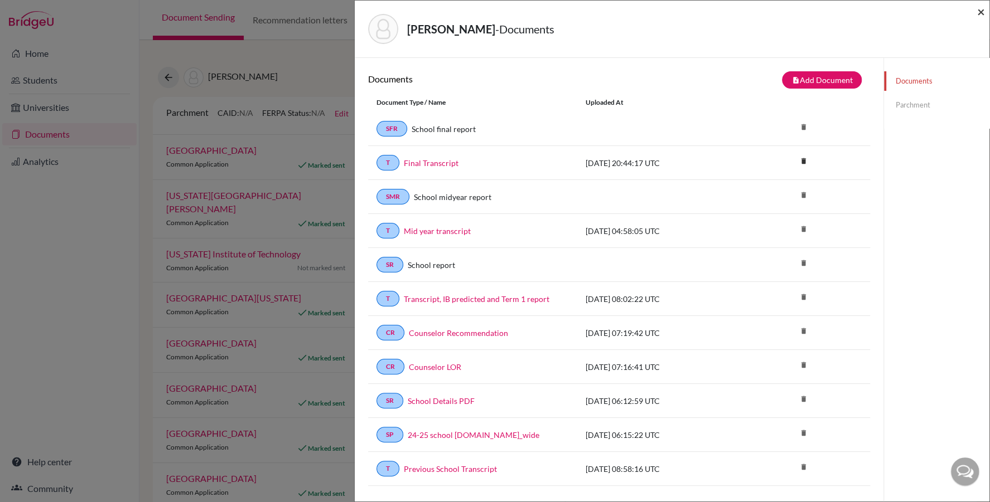
click at [982, 12] on span "×" at bounding box center [981, 11] width 8 height 16
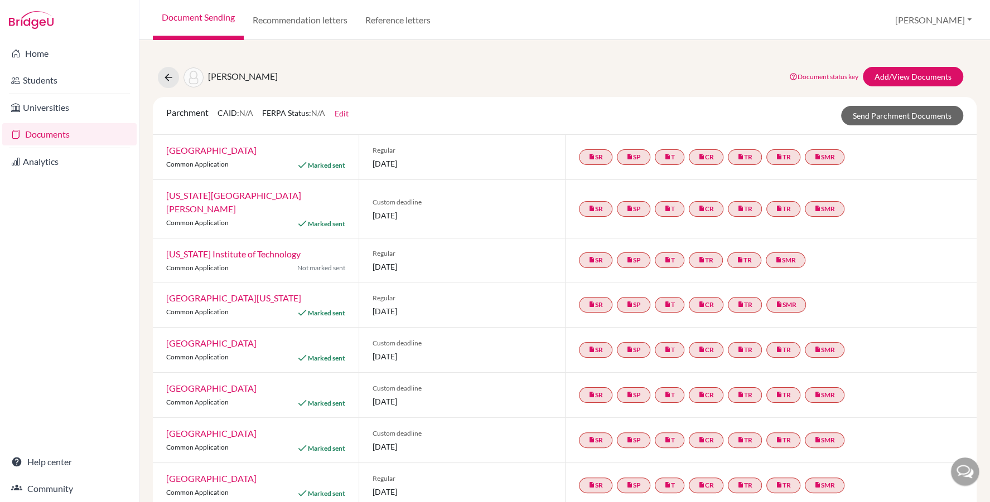
click at [195, 18] on link "Document Sending" at bounding box center [198, 20] width 91 height 40
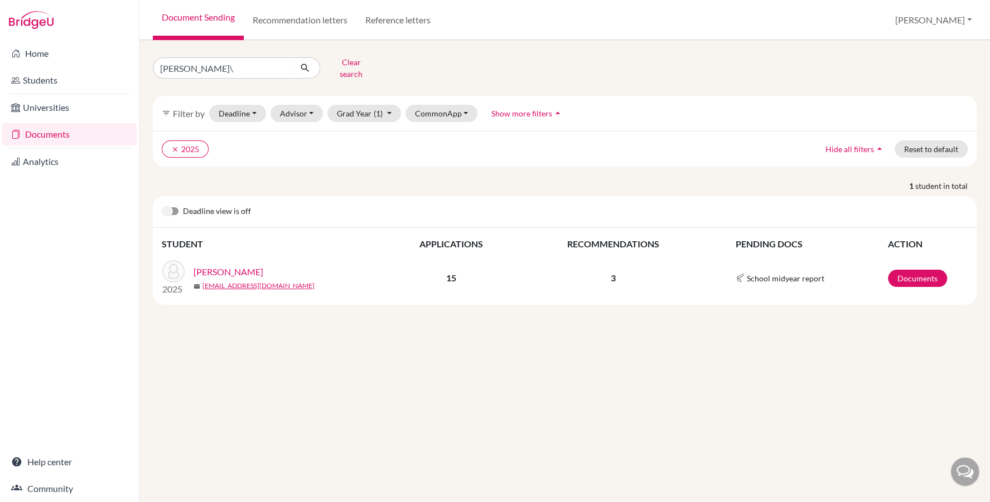
click at [206, 68] on input "[PERSON_NAME]\" at bounding box center [222, 67] width 138 height 21
type input "Farahat, Mohamed Ahmed"
click button "submit" at bounding box center [305, 67] width 30 height 21
click at [913, 272] on link "Documents" at bounding box center [917, 278] width 59 height 17
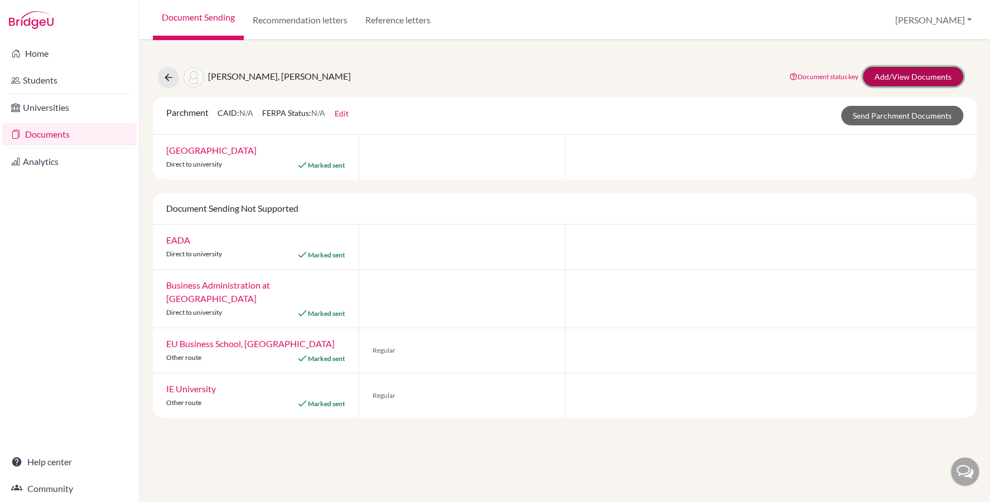
click at [882, 77] on link "Add/View Documents" at bounding box center [912, 77] width 100 height 20
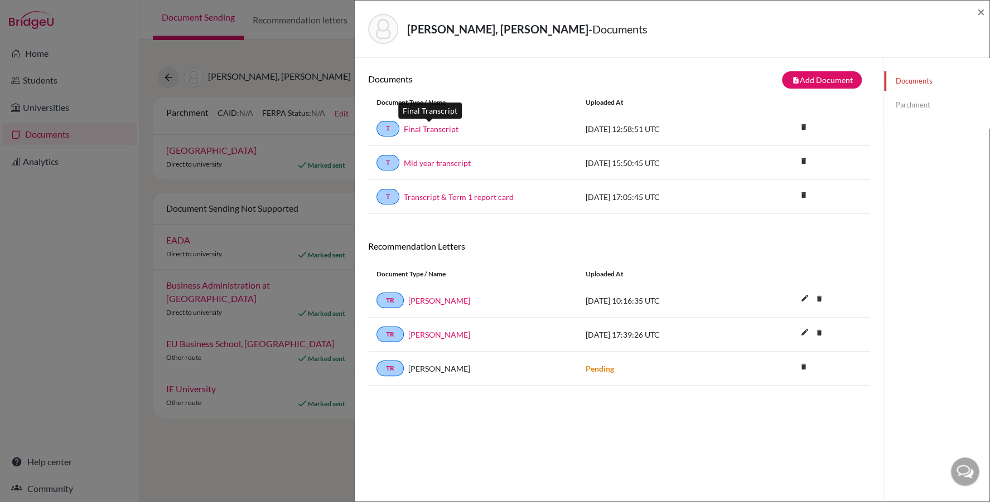
click at [416, 133] on link "Final Transcript" at bounding box center [431, 129] width 55 height 12
click at [980, 8] on span "×" at bounding box center [981, 11] width 8 height 16
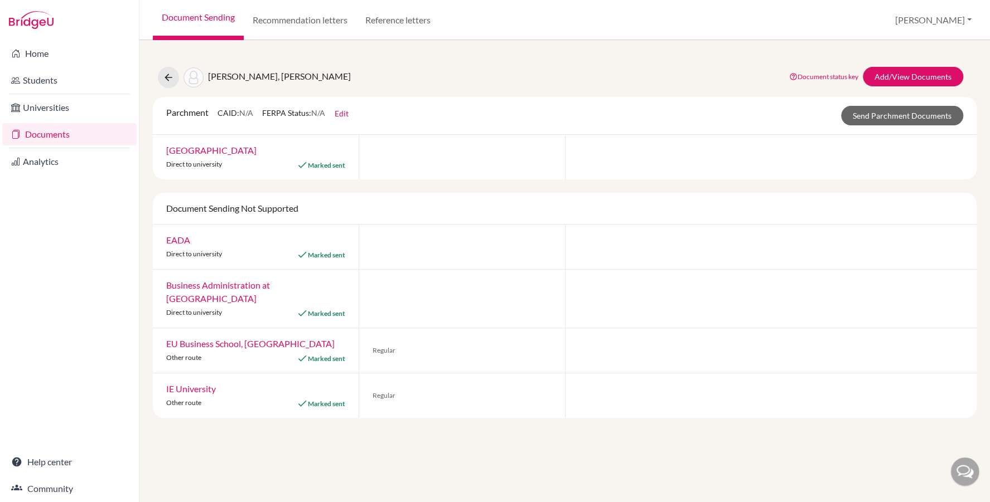
click at [57, 137] on link "Documents" at bounding box center [69, 134] width 134 height 22
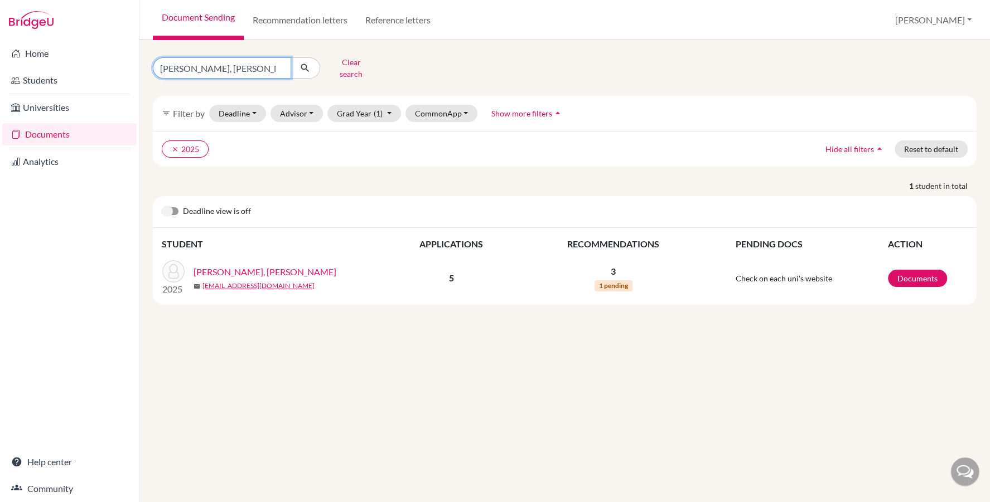
click at [212, 63] on input "Farahat, Mohamed Ahmed" at bounding box center [222, 67] width 138 height 21
click at [212, 63] on input "[PERSON_NAME], [PERSON_NAME]" at bounding box center [222, 67] width 138 height 21
type input "fahmy, tarek"
click button "submit" at bounding box center [305, 67] width 30 height 21
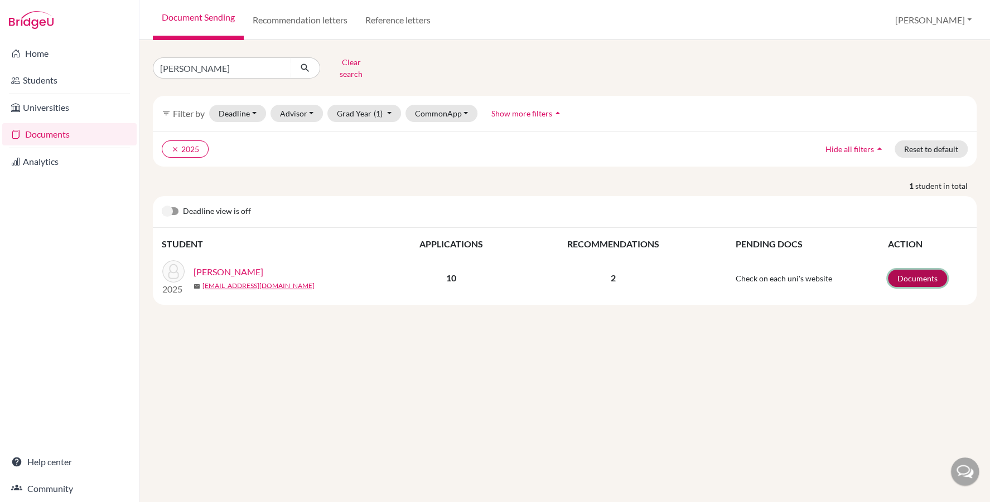
click at [912, 271] on link "Documents" at bounding box center [917, 278] width 59 height 17
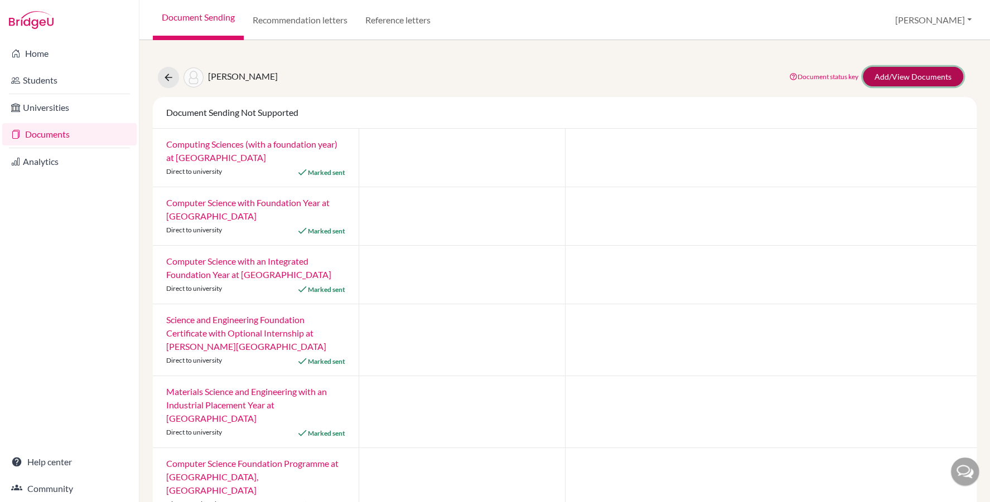
click at [903, 77] on link "Add/View Documents" at bounding box center [912, 77] width 100 height 20
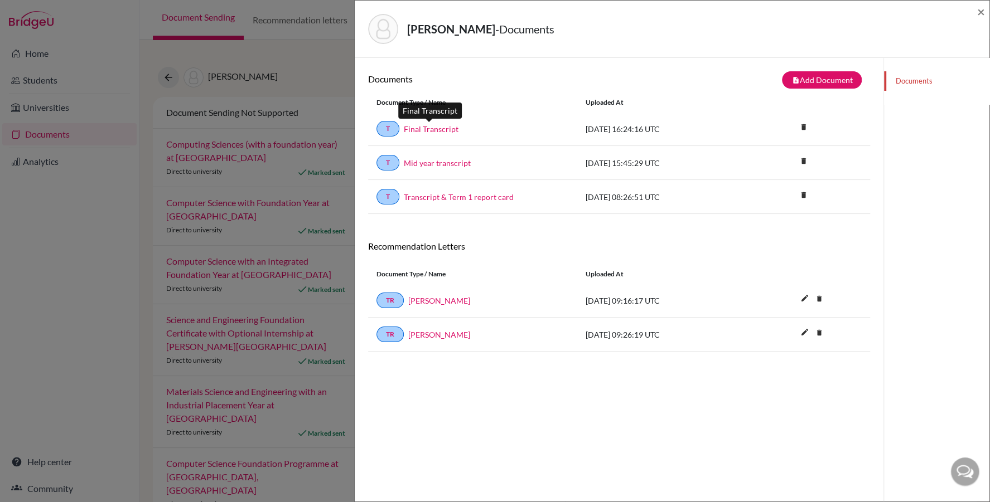
click at [424, 125] on link "Final Transcript" at bounding box center [431, 129] width 55 height 12
click at [980, 11] on span "×" at bounding box center [981, 11] width 8 height 16
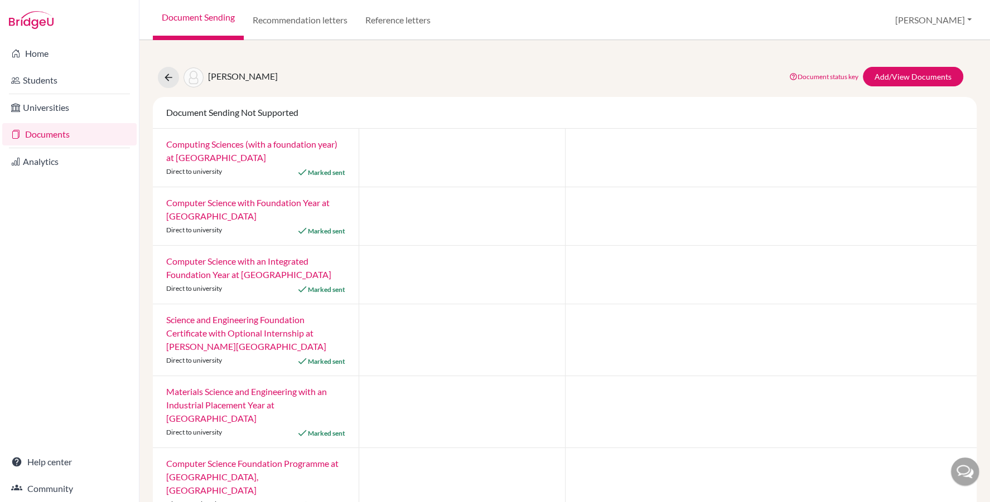
click at [75, 139] on link "Documents" at bounding box center [69, 134] width 134 height 22
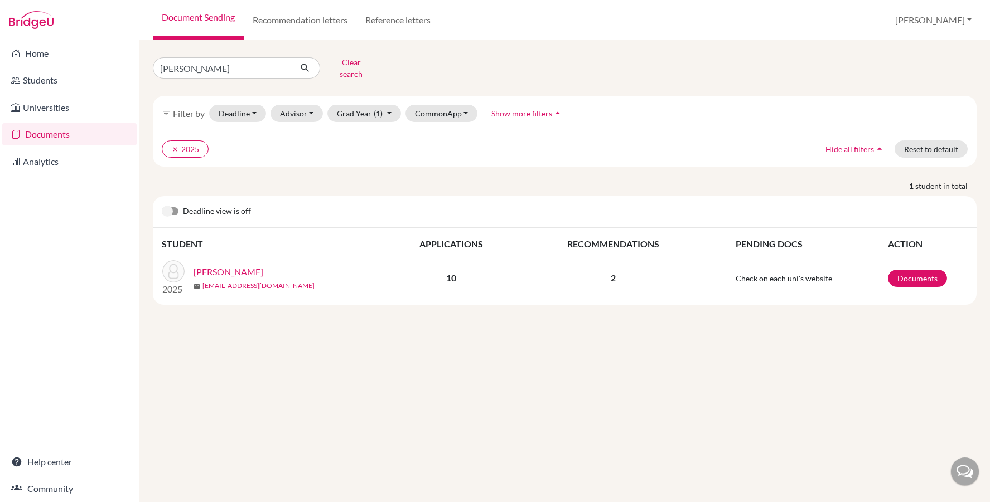
click at [202, 67] on input "fahmy, tarek" at bounding box center [222, 67] width 138 height 21
type input "Bahnasawy, Layla"
click button "submit" at bounding box center [305, 67] width 30 height 21
click at [910, 270] on link "Documents" at bounding box center [917, 278] width 59 height 17
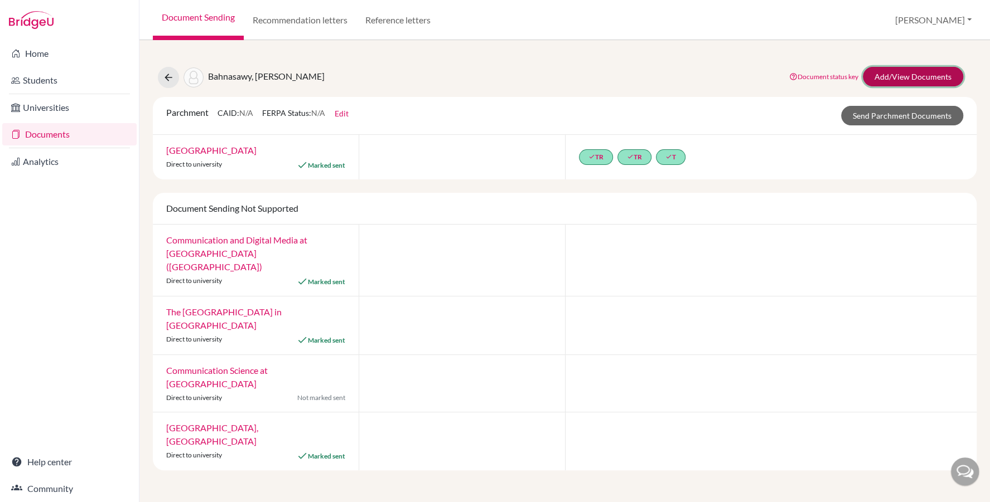
click at [899, 75] on link "Add/View Documents" at bounding box center [912, 77] width 100 height 20
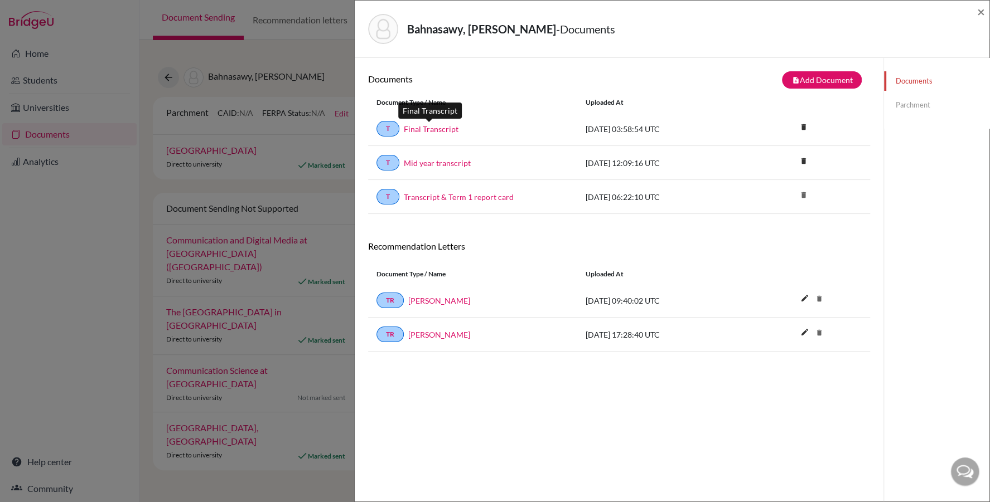
click at [435, 127] on link "Final Transcript" at bounding box center [431, 129] width 55 height 12
click at [981, 9] on span "×" at bounding box center [981, 11] width 8 height 16
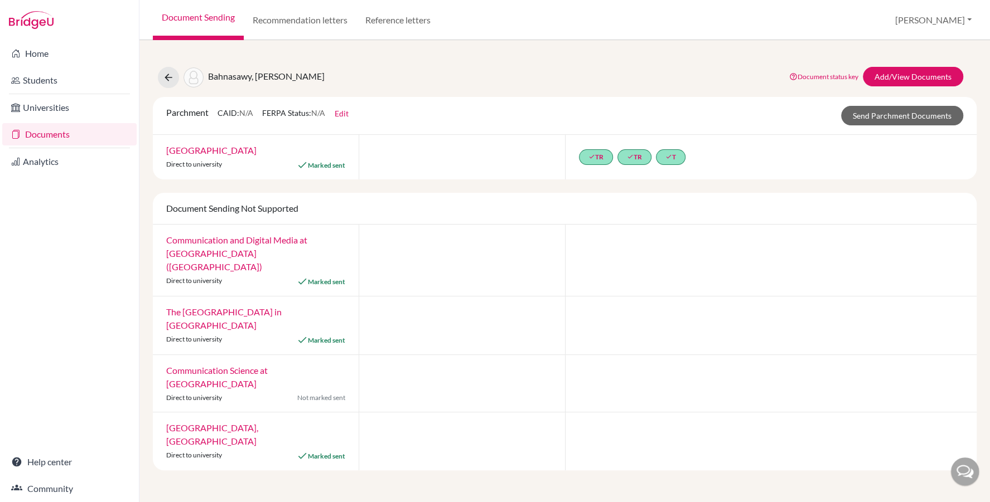
click at [81, 129] on link "Documents" at bounding box center [69, 134] width 134 height 22
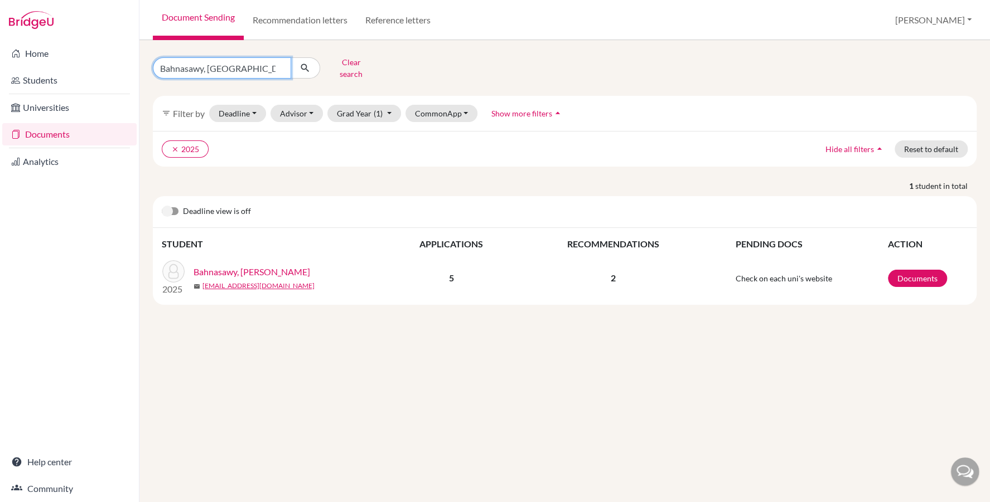
click at [215, 65] on input "Bahnasawy, Layla" at bounding box center [222, 67] width 138 height 21
type input "barakat, mostafa"
click button "submit" at bounding box center [305, 67] width 30 height 21
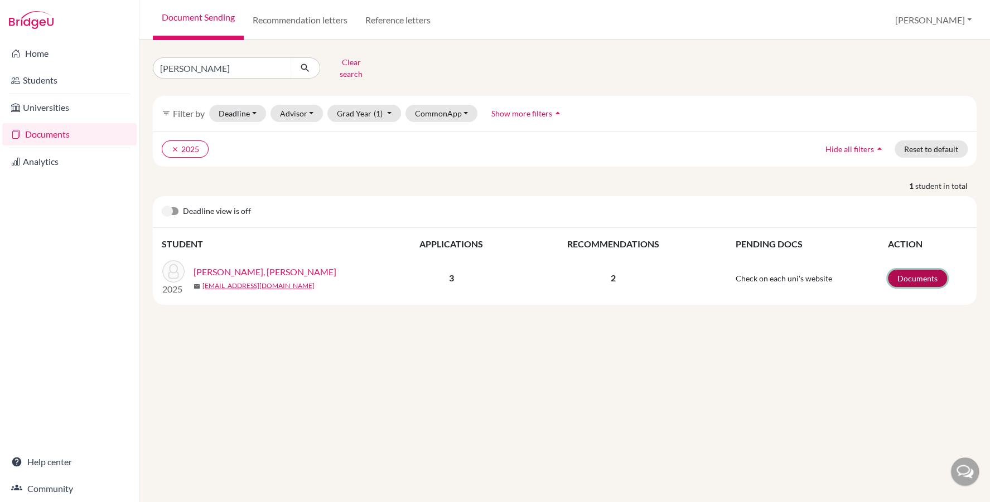
click at [912, 271] on link "Documents" at bounding box center [917, 278] width 59 height 17
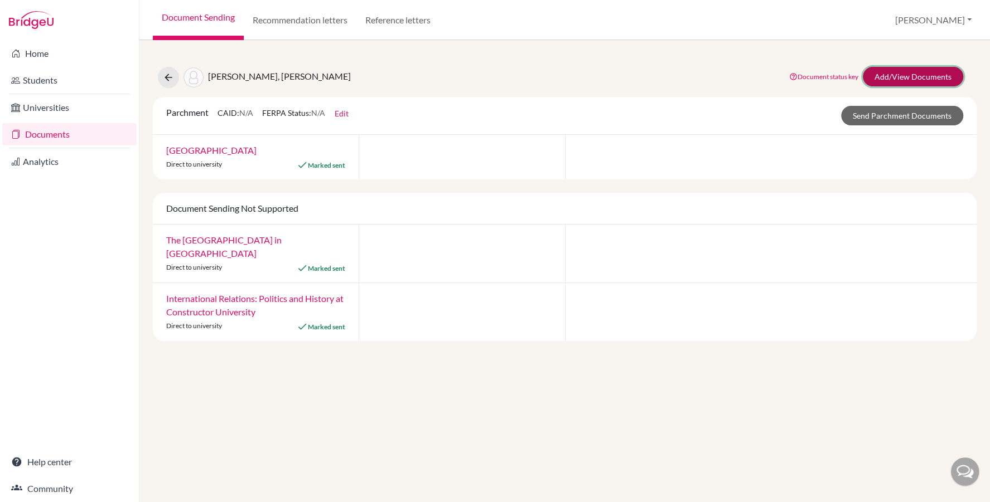
click at [890, 73] on link "Add/View Documents" at bounding box center [912, 77] width 100 height 20
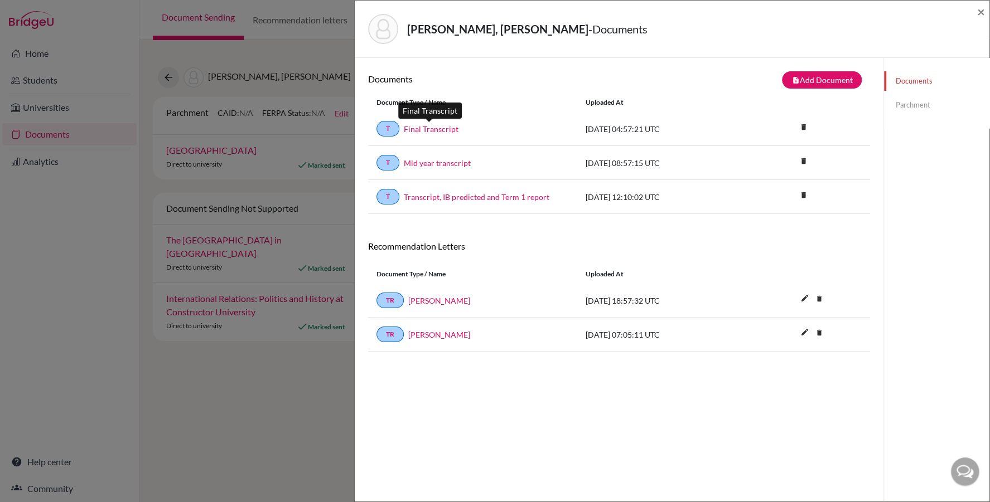
click at [425, 124] on link "Final Transcript" at bounding box center [431, 129] width 55 height 12
click at [983, 7] on span "×" at bounding box center [981, 11] width 8 height 16
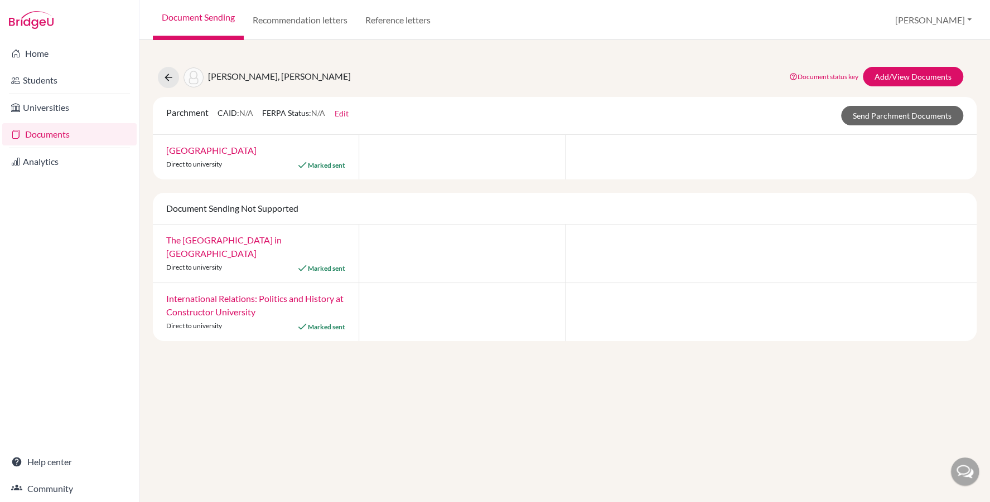
click at [71, 136] on link "Documents" at bounding box center [69, 134] width 134 height 22
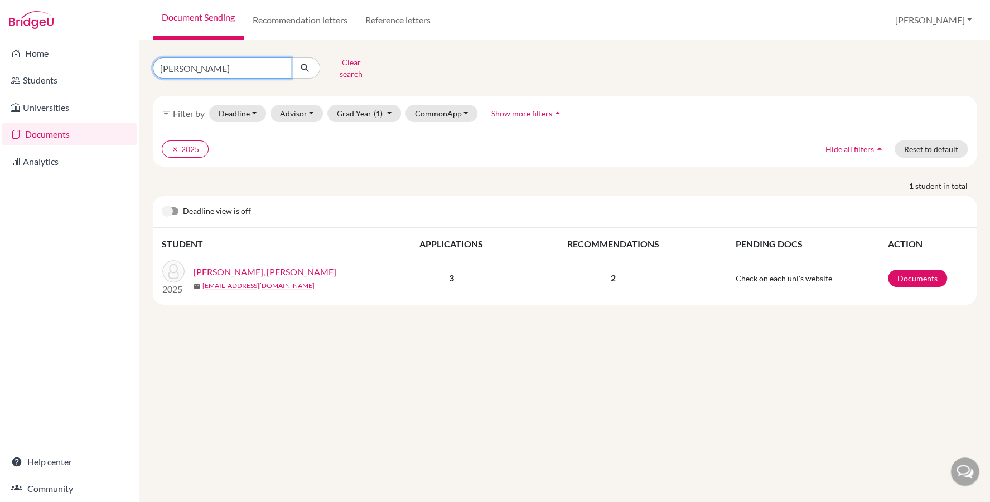
click at [224, 63] on input "[PERSON_NAME]" at bounding box center [222, 67] width 138 height 21
click at [225, 62] on input "barakat, mostafa" at bounding box center [222, 67] width 138 height 21
type input "darwish"
click button "submit" at bounding box center [305, 67] width 30 height 21
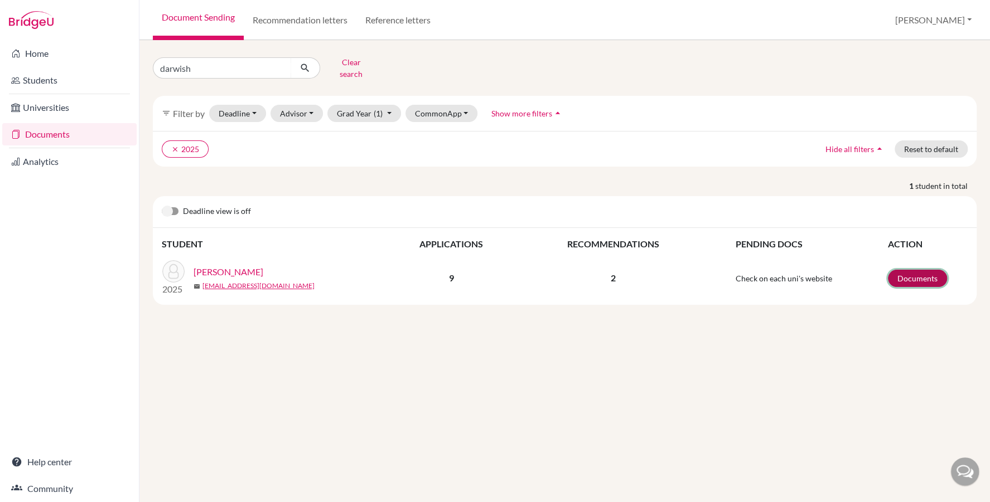
click at [912, 270] on link "Documents" at bounding box center [917, 278] width 59 height 17
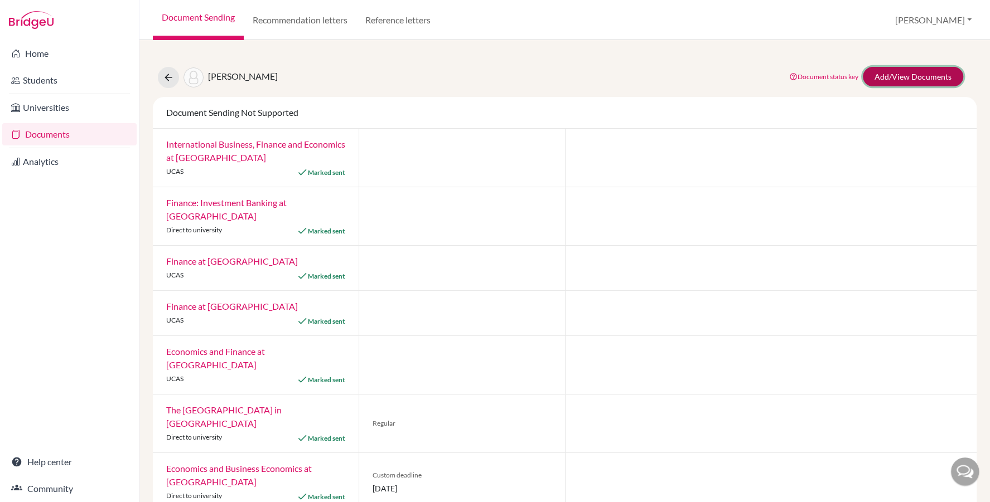
click at [895, 84] on link "Add/View Documents" at bounding box center [912, 77] width 100 height 20
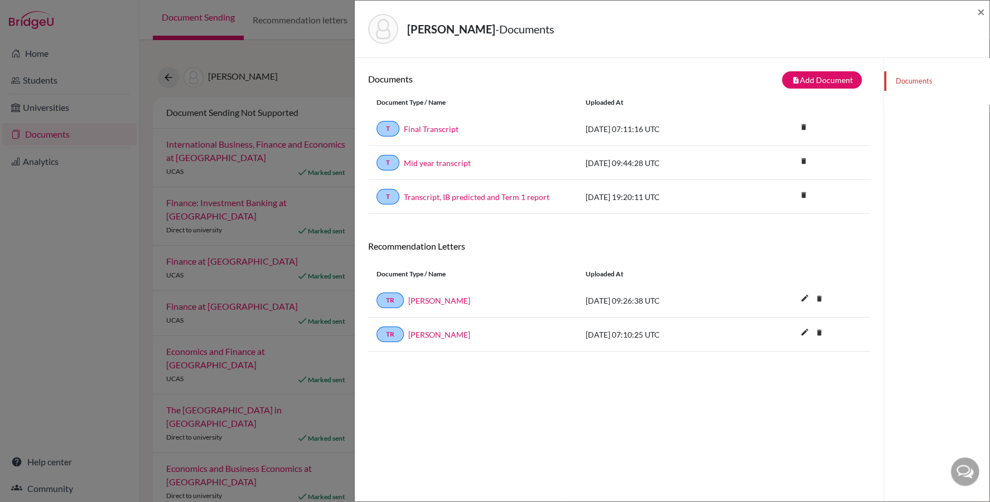
click at [438, 121] on div "T Final Transcript" at bounding box center [472, 129] width 192 height 16
click at [438, 122] on div "T Final Transcript" at bounding box center [472, 129] width 192 height 16
click at [436, 126] on link "Final Transcript" at bounding box center [431, 129] width 55 height 12
click at [984, 10] on span "×" at bounding box center [981, 11] width 8 height 16
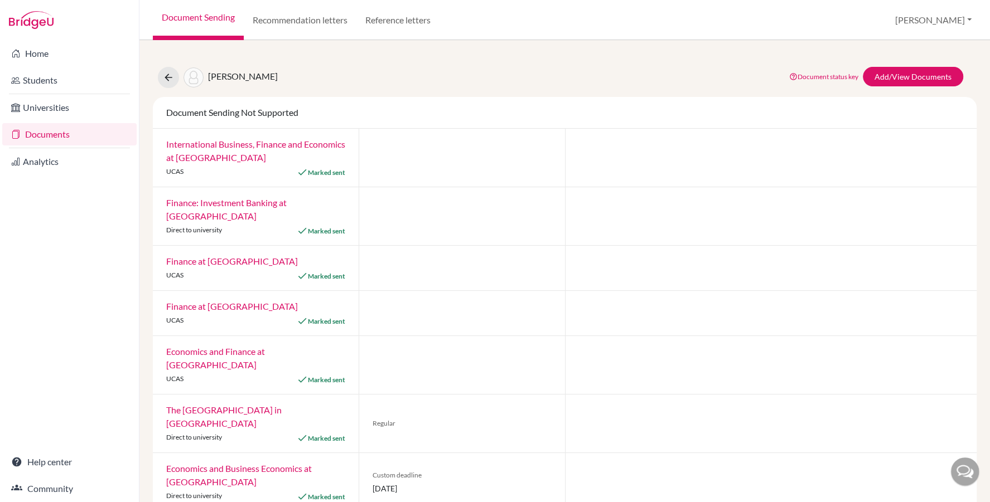
click at [90, 139] on link "Documents" at bounding box center [69, 134] width 134 height 22
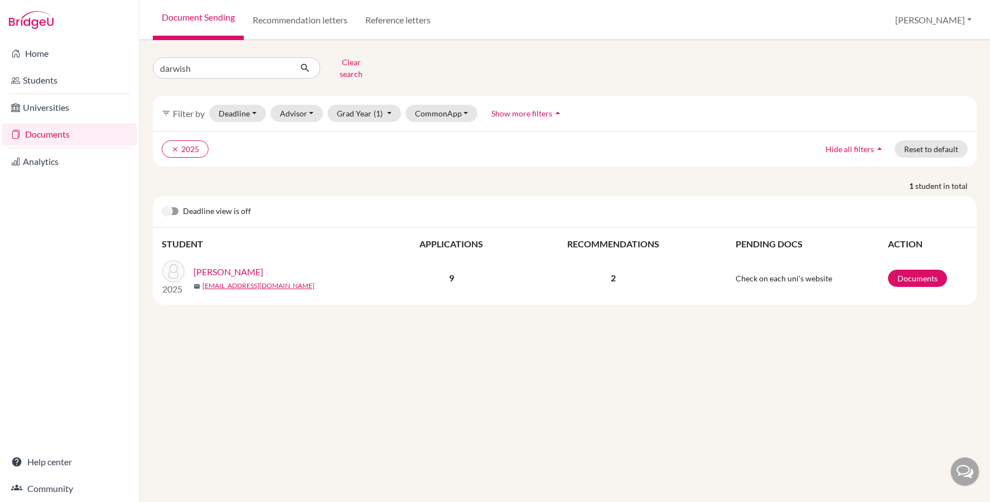
click at [194, 67] on input "darwish" at bounding box center [222, 67] width 138 height 21
type input "Aly, hussein"
click button "submit" at bounding box center [305, 67] width 30 height 21
click at [895, 272] on link "Documents" at bounding box center [917, 278] width 59 height 17
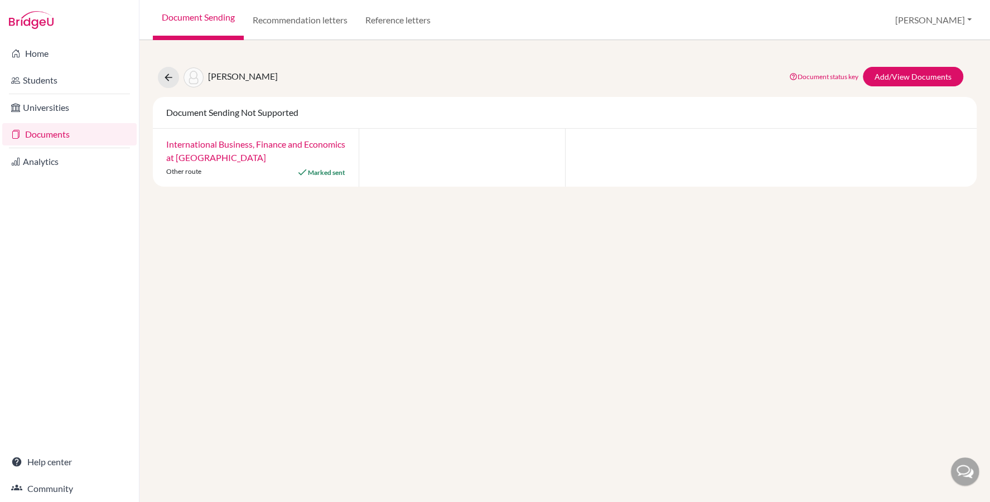
click at [906, 63] on div "Aly, [PERSON_NAME] Document status key TR Requirement. Document not uploaded ye…" at bounding box center [564, 120] width 823 height 133
click at [929, 76] on link "Add/View Documents" at bounding box center [912, 77] width 100 height 20
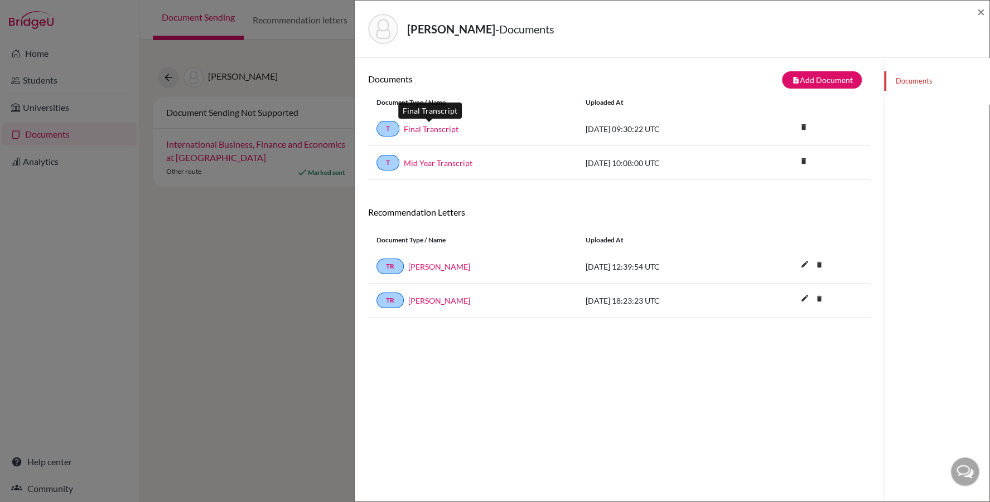
click at [415, 123] on link "Final Transcript" at bounding box center [431, 129] width 55 height 12
click at [982, 9] on span "×" at bounding box center [981, 11] width 8 height 16
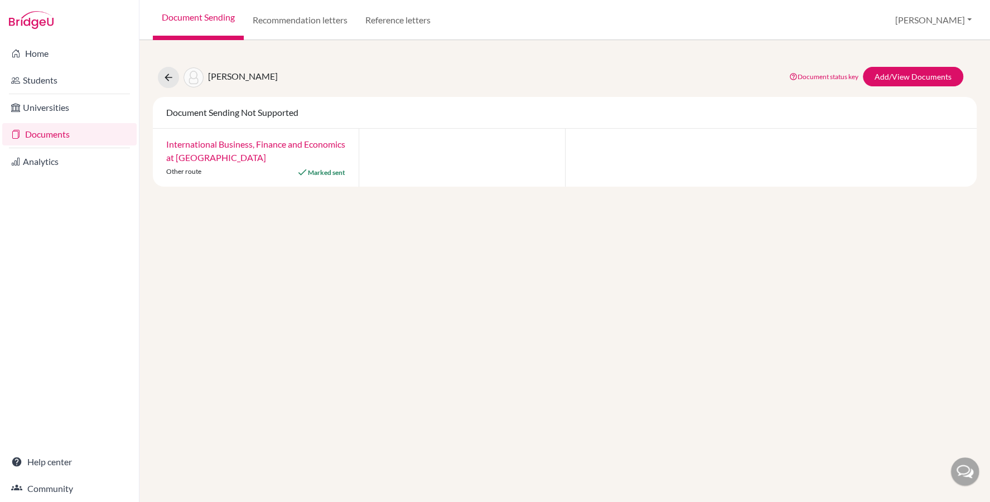
click at [51, 135] on link "Documents" at bounding box center [69, 134] width 134 height 22
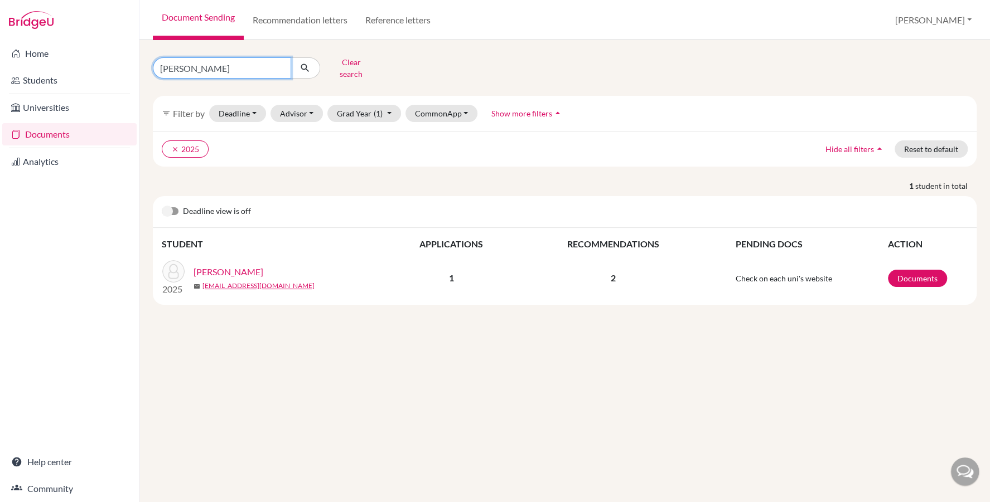
drag, startPoint x: 0, startPoint y: 0, endPoint x: 177, endPoint y: 64, distance: 188.5
click at [177, 64] on input "Aly, hussein" at bounding box center [222, 67] width 138 height 21
type input "Aly, yassin"
click button "submit" at bounding box center [305, 67] width 30 height 21
click at [903, 270] on link "Documents" at bounding box center [917, 278] width 59 height 17
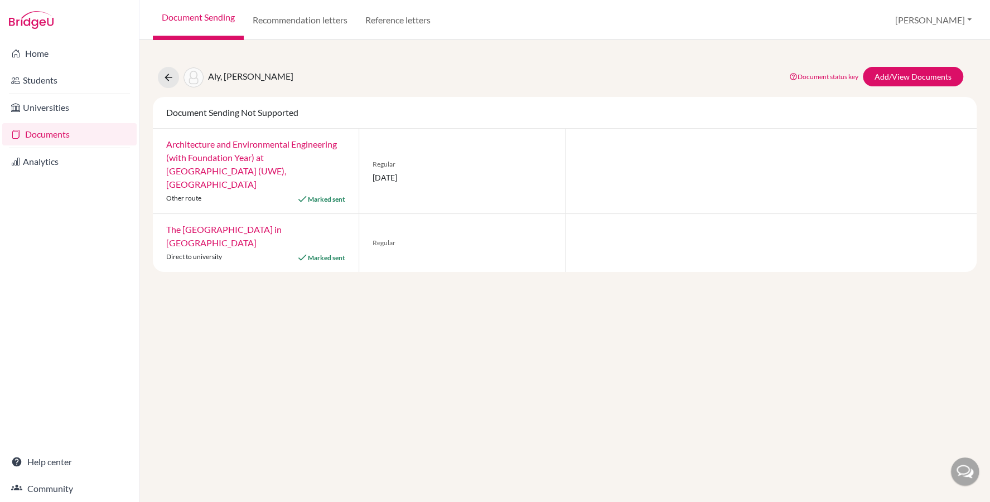
click at [880, 86] on div "Document status key TR Requirement. Document not uploaded yet. TR Document uplo…" at bounding box center [873, 77] width 195 height 21
click at [890, 71] on link "Add/View Documents" at bounding box center [912, 77] width 100 height 20
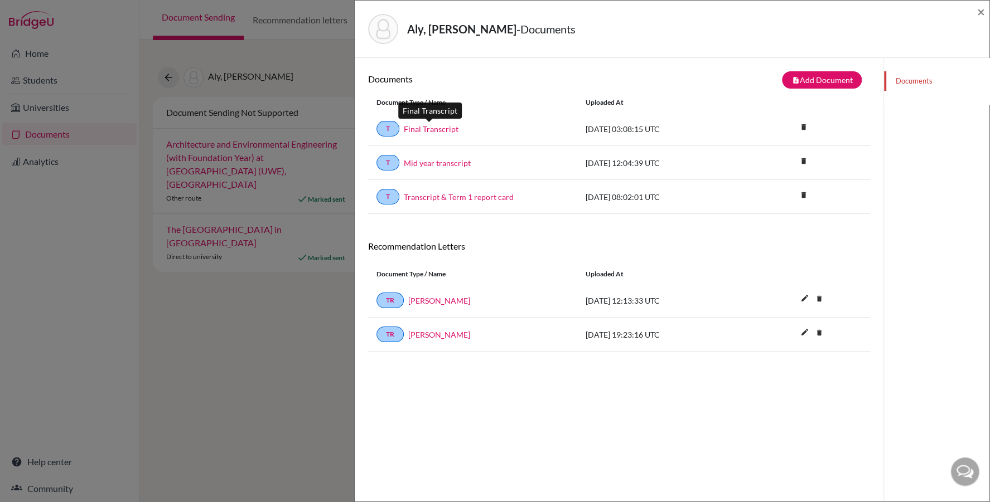
click at [418, 128] on link "Final Transcript" at bounding box center [431, 129] width 55 height 12
click at [978, 10] on span "×" at bounding box center [981, 11] width 8 height 16
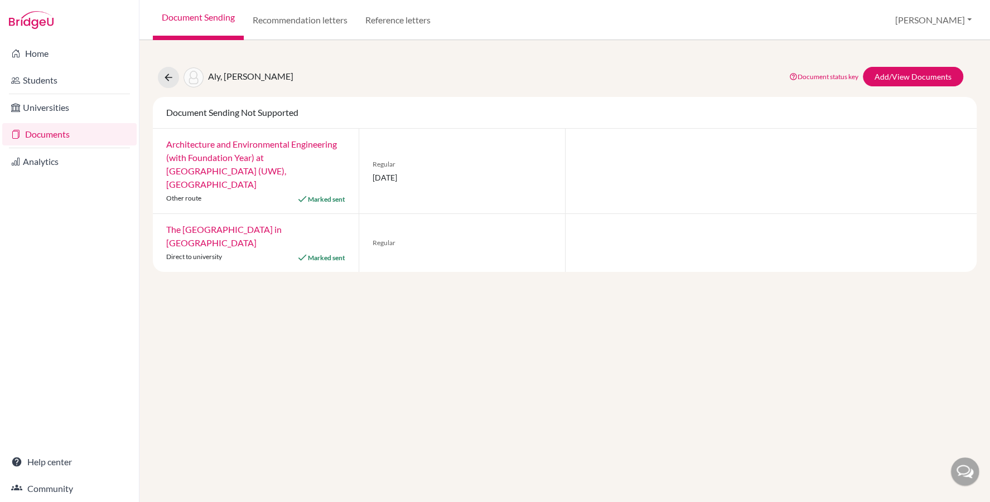
click at [54, 136] on link "Documents" at bounding box center [69, 134] width 134 height 22
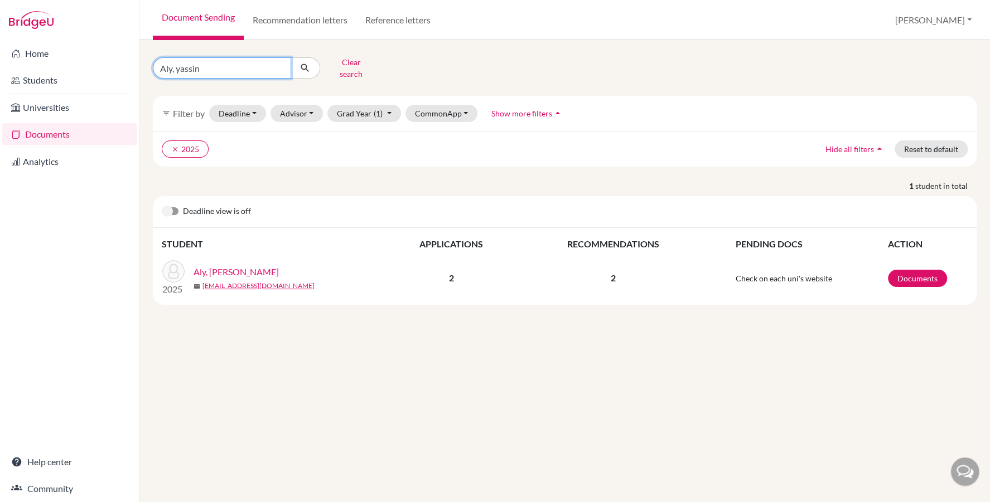
click at [201, 60] on input "Aly, yassin" at bounding box center [222, 67] width 138 height 21
type input "[PERSON_NAME]"
click button "submit" at bounding box center [305, 67] width 30 height 21
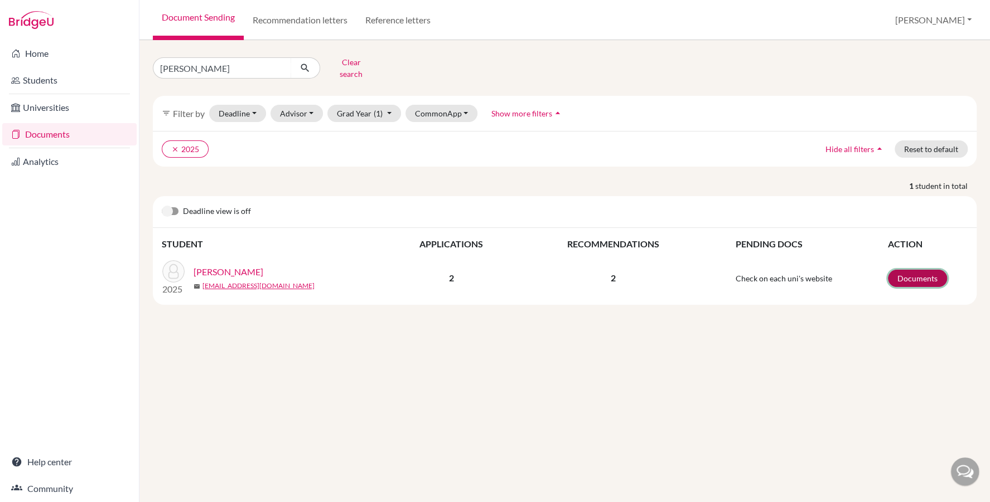
click at [902, 270] on link "Documents" at bounding box center [917, 278] width 59 height 17
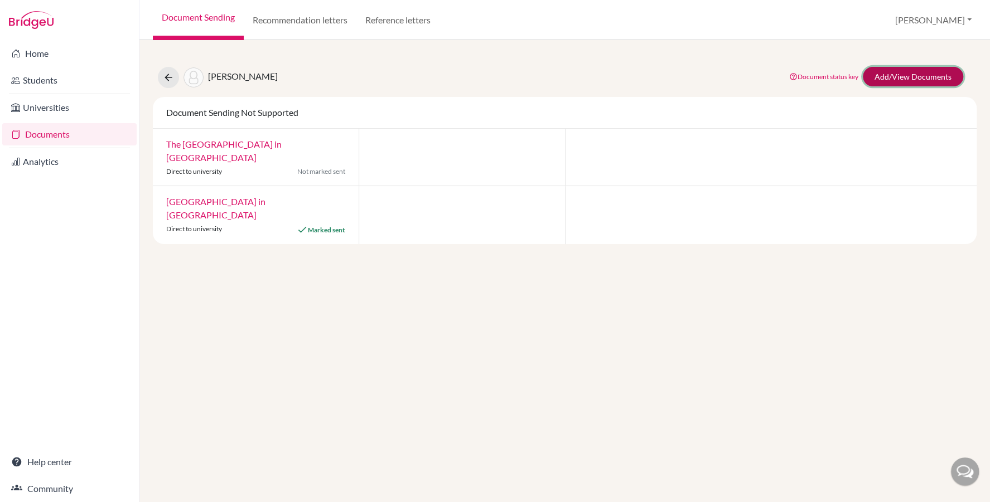
click at [892, 75] on link "Add/View Documents" at bounding box center [912, 77] width 100 height 20
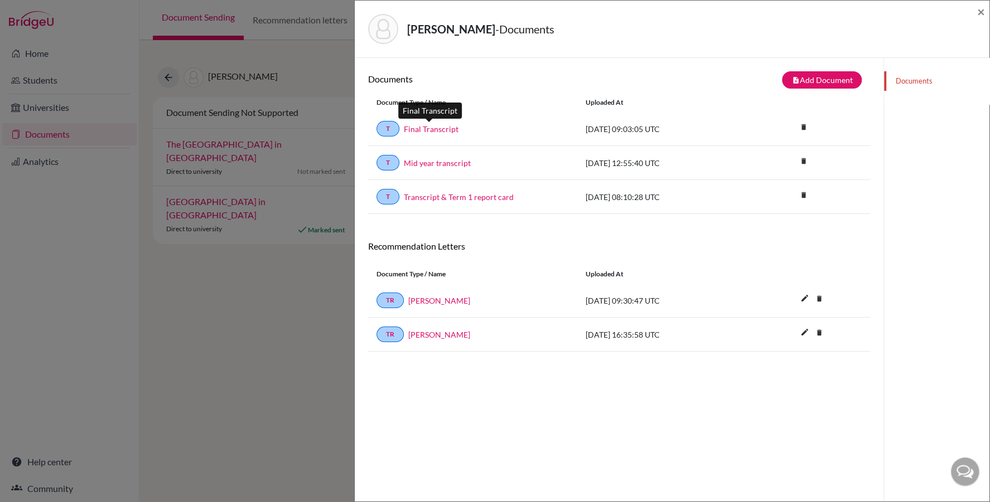
click at [433, 130] on link "Final Transcript" at bounding box center [431, 129] width 55 height 12
click at [981, 9] on span "×" at bounding box center [981, 11] width 8 height 16
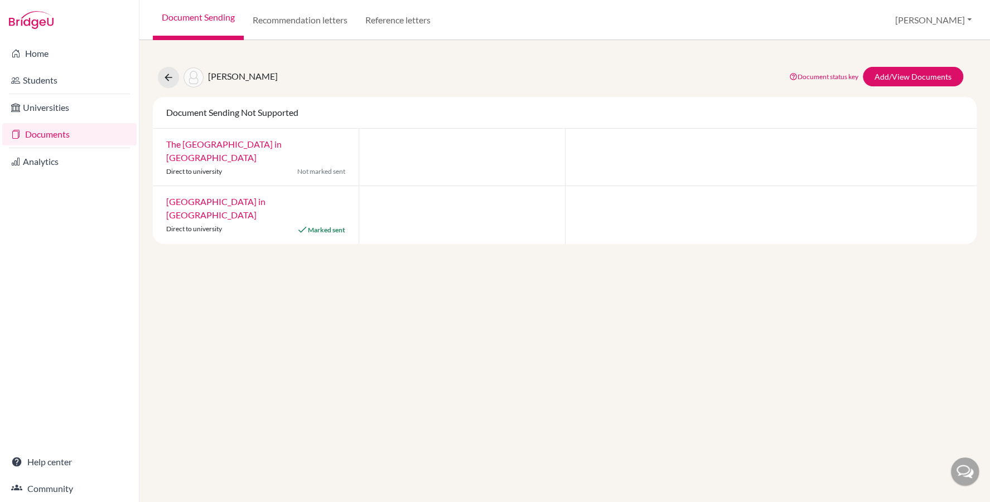
click at [57, 134] on link "Documents" at bounding box center [69, 134] width 134 height 22
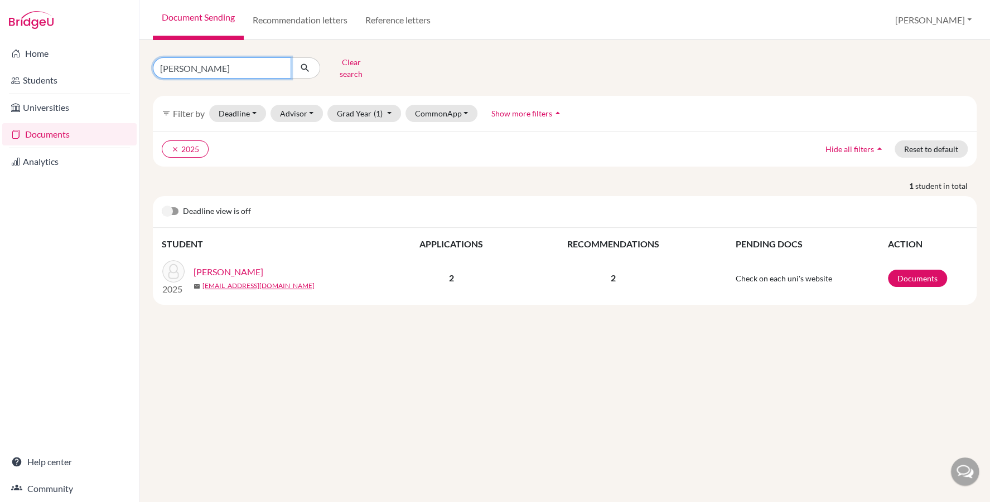
click at [206, 57] on input "[PERSON_NAME]" at bounding box center [222, 67] width 138 height 21
click at [206, 58] on input "[PERSON_NAME]" at bounding box center [222, 67] width 138 height 21
type input "[PERSON_NAME]"
click button "submit" at bounding box center [305, 67] width 30 height 21
click at [923, 270] on link "Documents" at bounding box center [917, 278] width 59 height 17
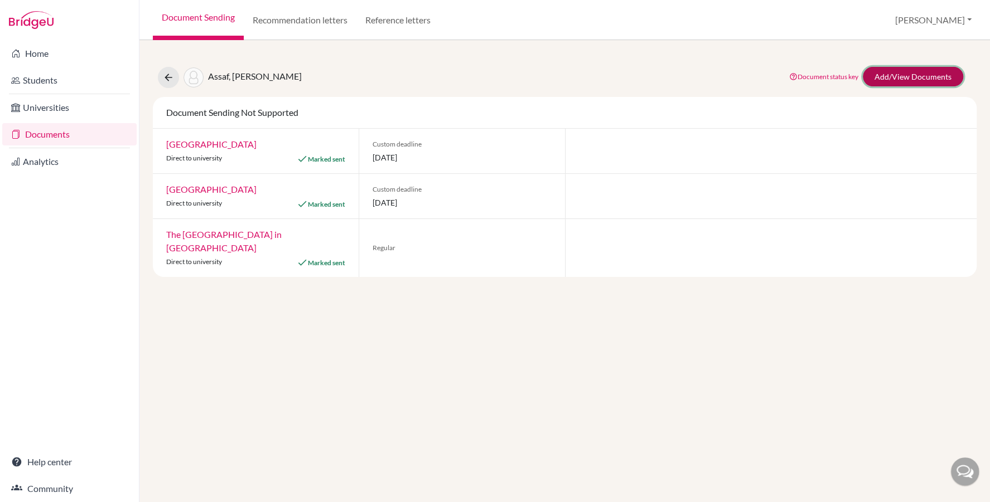
click at [900, 77] on link "Add/View Documents" at bounding box center [912, 77] width 100 height 20
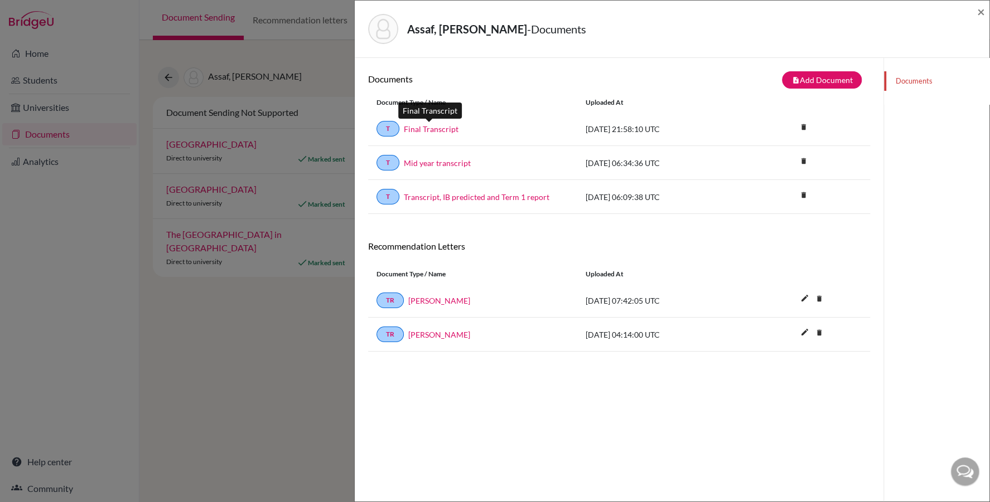
click at [450, 125] on link "Final Transcript" at bounding box center [431, 129] width 55 height 12
click at [978, 8] on span "×" at bounding box center [981, 11] width 8 height 16
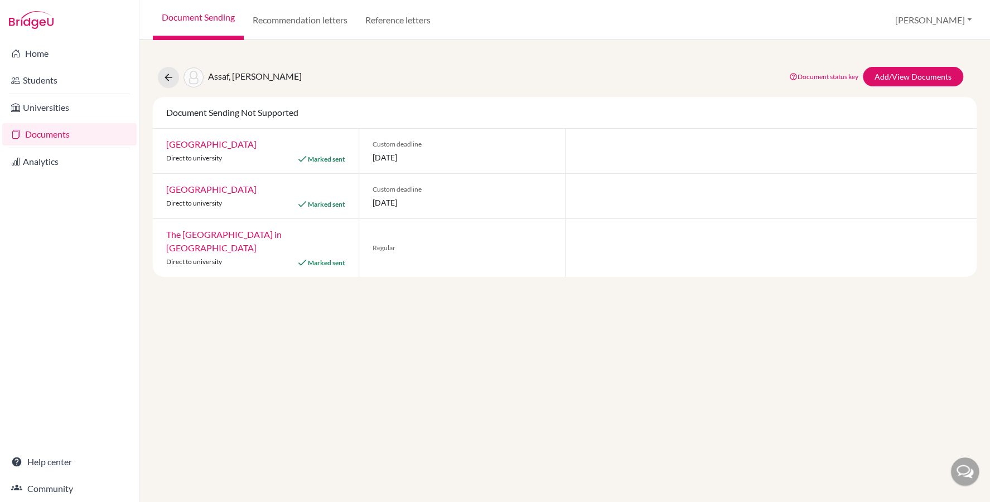
click at [37, 132] on link "Documents" at bounding box center [69, 134] width 134 height 22
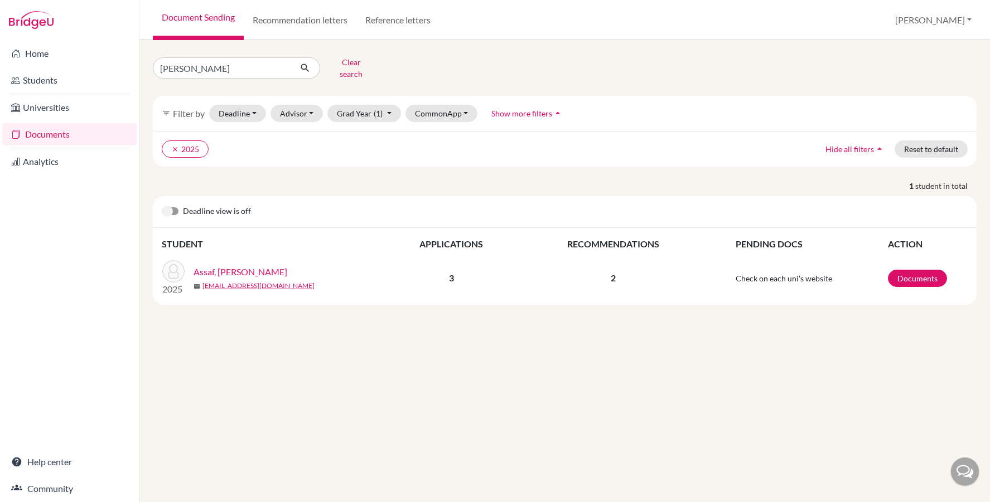
click at [209, 67] on input "[PERSON_NAME]" at bounding box center [222, 67] width 138 height 21
type input "[PERSON_NAME]"
click button "submit" at bounding box center [305, 67] width 30 height 21
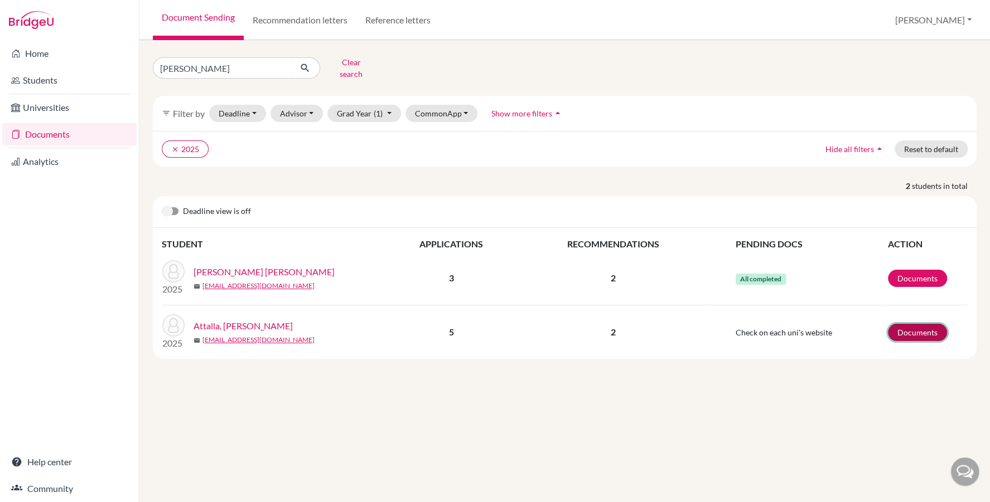
click at [908, 326] on link "Documents" at bounding box center [917, 332] width 59 height 17
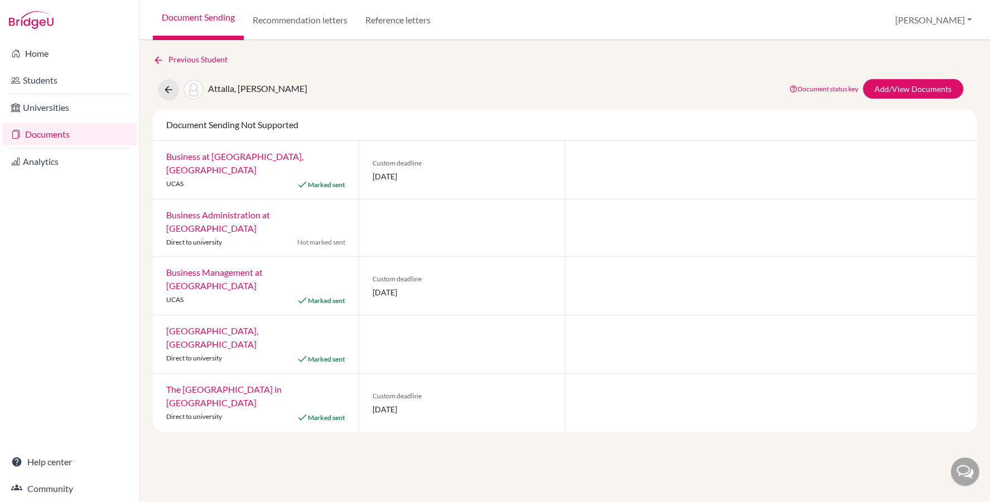
click at [907, 98] on div "Document status key TR Requirement. Document not uploaded yet. TR Document uplo…" at bounding box center [873, 89] width 195 height 21
click at [903, 90] on link "Add/View Documents" at bounding box center [912, 89] width 100 height 20
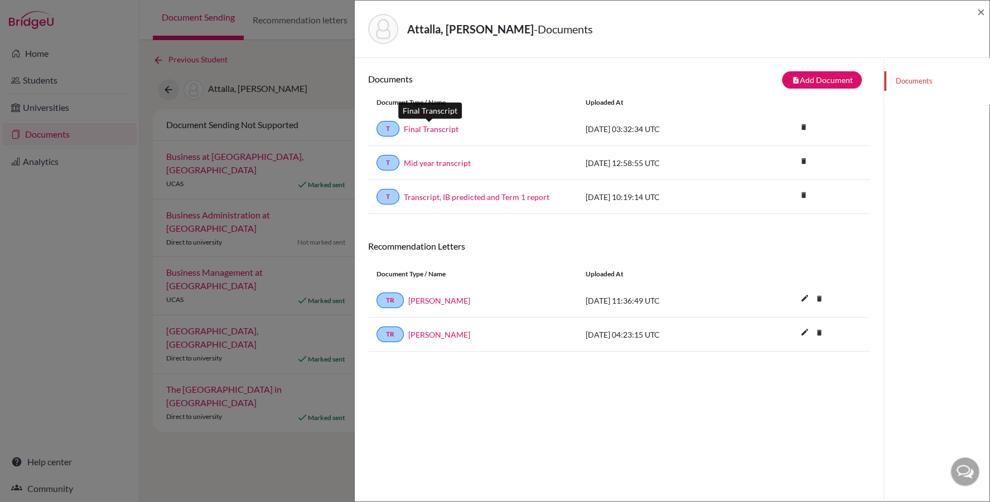
click at [429, 127] on link "Final Transcript" at bounding box center [431, 129] width 55 height 12
click at [978, 8] on span "×" at bounding box center [981, 11] width 8 height 16
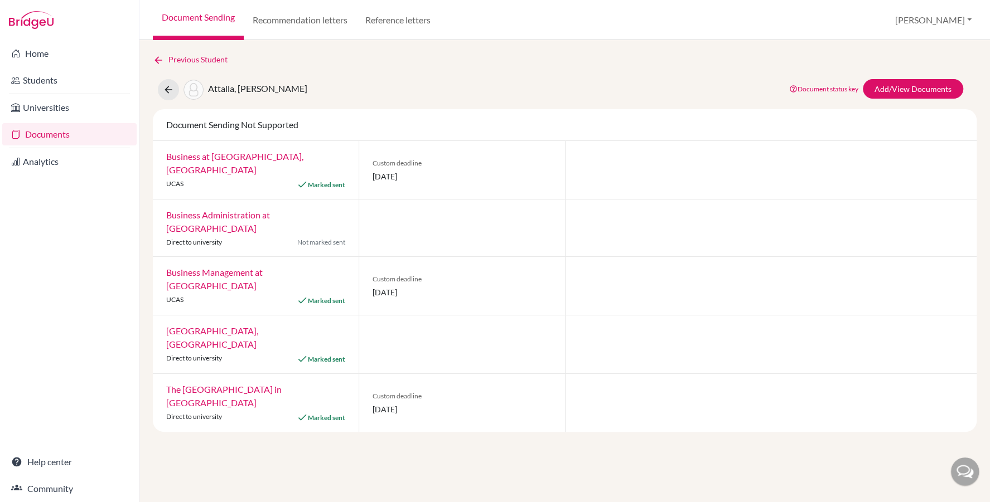
click at [71, 135] on link "Documents" at bounding box center [69, 134] width 134 height 22
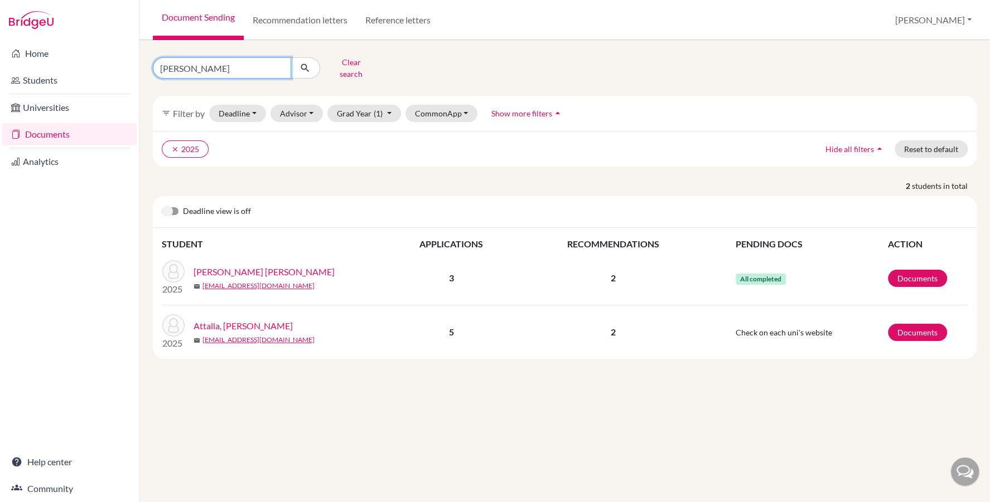
click at [201, 65] on input "jumana" at bounding box center [222, 67] width 138 height 21
type input "atwa"
click button "submit" at bounding box center [305, 67] width 30 height 21
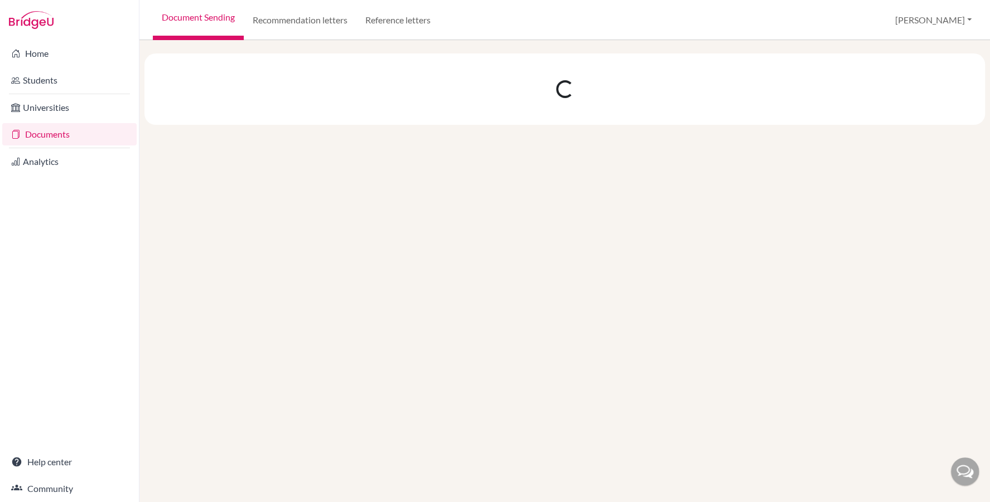
click at [78, 129] on link "Documents" at bounding box center [69, 134] width 134 height 22
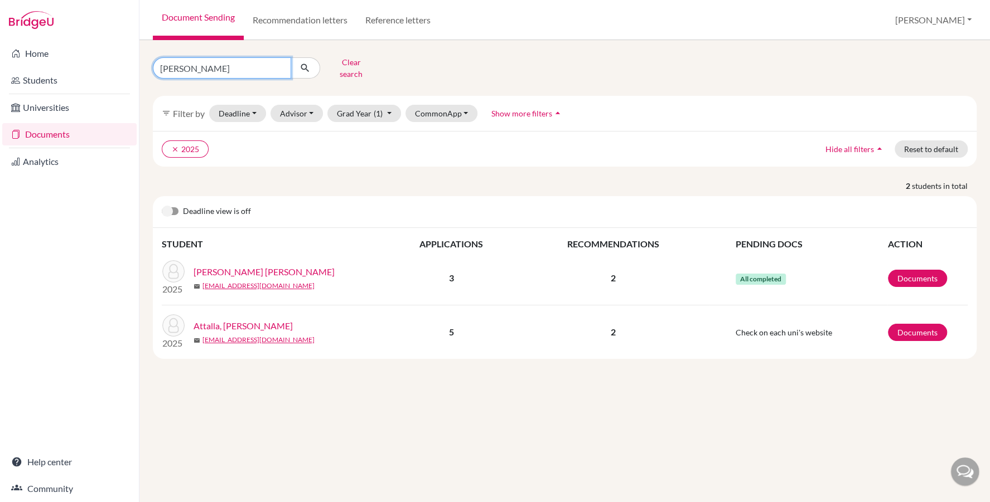
click at [193, 65] on input "[PERSON_NAME]" at bounding box center [222, 67] width 138 height 21
click at [193, 65] on input "jumana" at bounding box center [222, 67] width 138 height 21
type input "habiba"
click button "submit" at bounding box center [305, 67] width 30 height 21
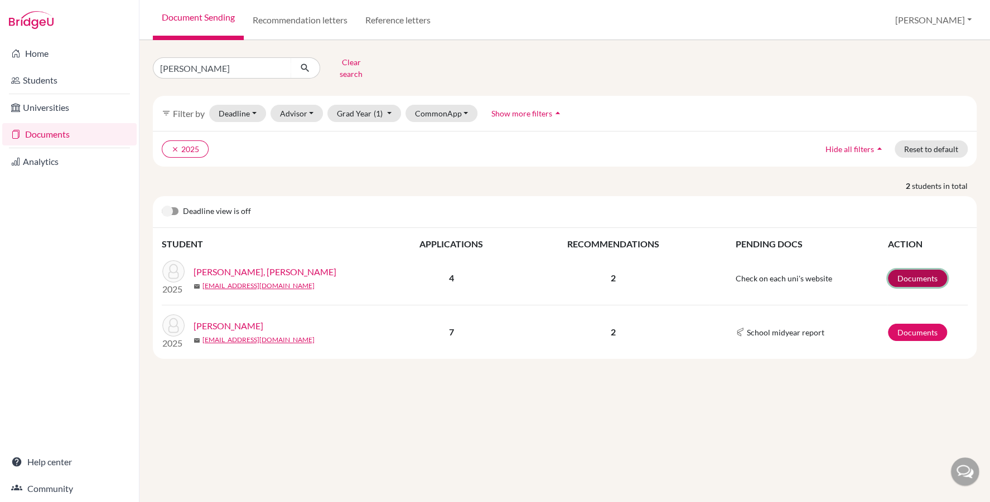
click at [930, 270] on link "Documents" at bounding box center [917, 278] width 59 height 17
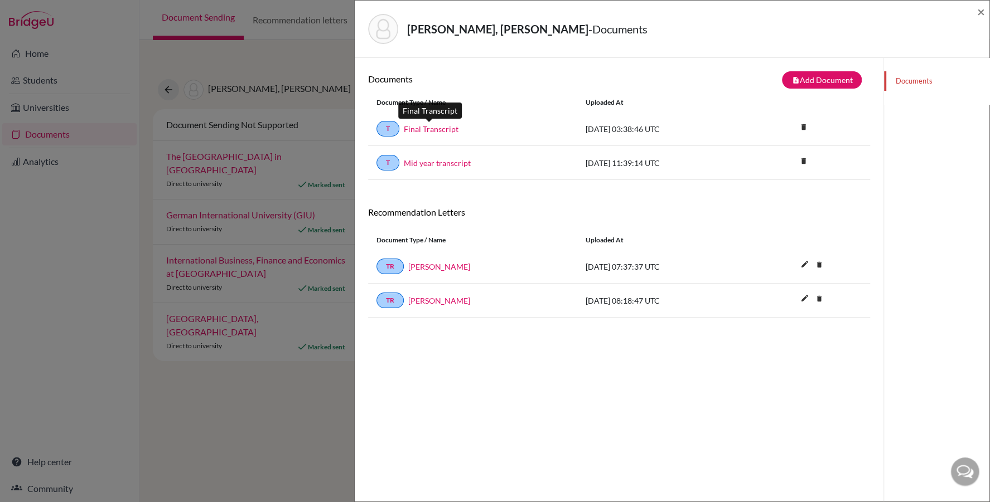
click at [434, 129] on link "Final Transcript" at bounding box center [431, 129] width 55 height 12
click at [988, 6] on div "Atwa, Habiba Mohamed - Documents ×" at bounding box center [672, 29] width 634 height 57
click at [982, 10] on span "×" at bounding box center [981, 11] width 8 height 16
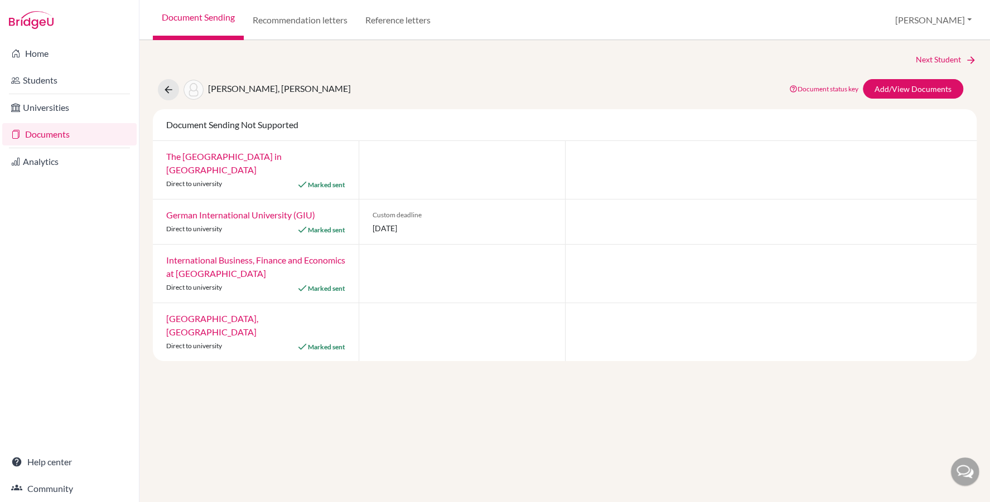
click at [70, 132] on link "Documents" at bounding box center [69, 134] width 134 height 22
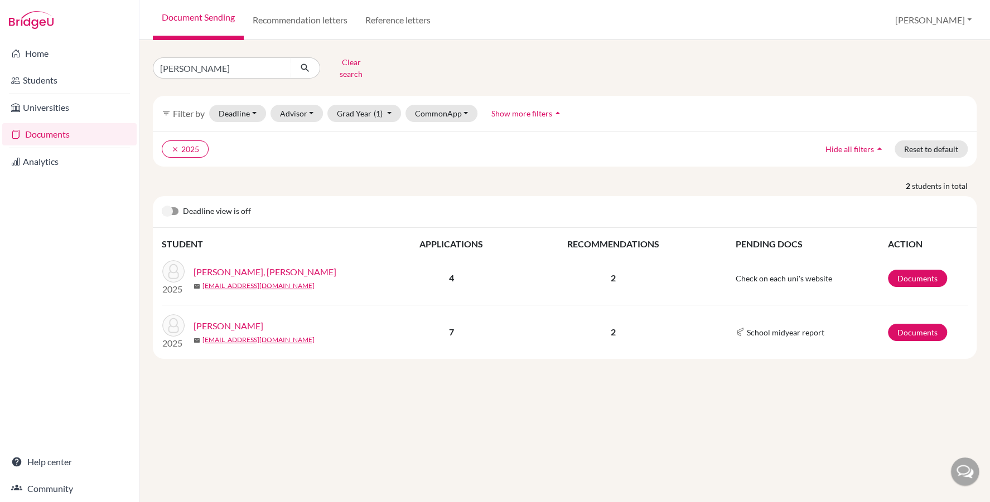
click at [196, 67] on input "habiba" at bounding box center [222, 67] width 138 height 21
type input "auf"
click button "submit" at bounding box center [305, 67] width 30 height 21
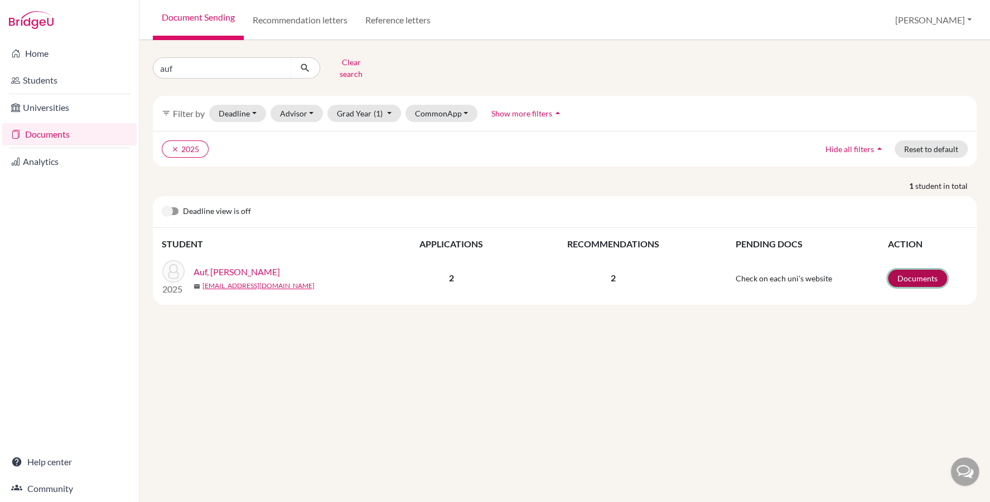
click at [918, 273] on link "Documents" at bounding box center [917, 278] width 59 height 17
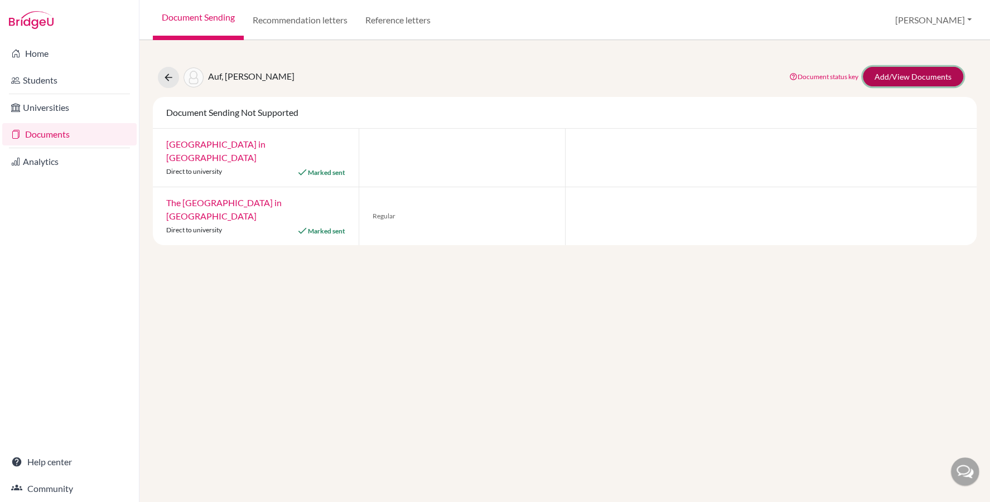
click at [897, 76] on link "Add/View Documents" at bounding box center [912, 77] width 100 height 20
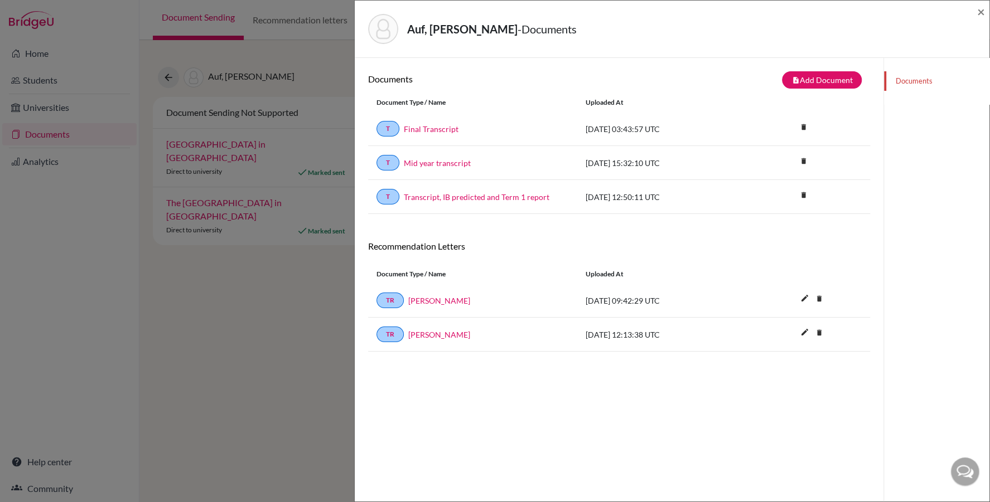
click at [427, 122] on body "Home Students Universities Documents Analytics Help center Community Document S…" at bounding box center [495, 251] width 990 height 502
click at [427, 124] on link "Final Transcript" at bounding box center [431, 129] width 55 height 12
